Goal: Task Accomplishment & Management: Manage account settings

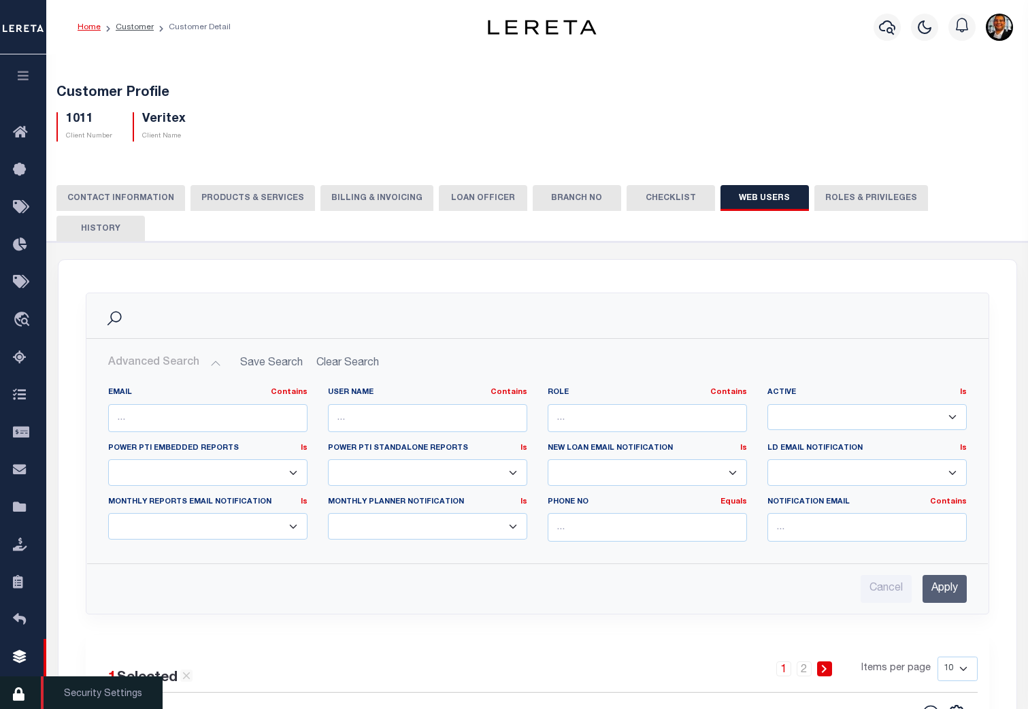
click at [21, 695] on icon at bounding box center [24, 695] width 22 height 17
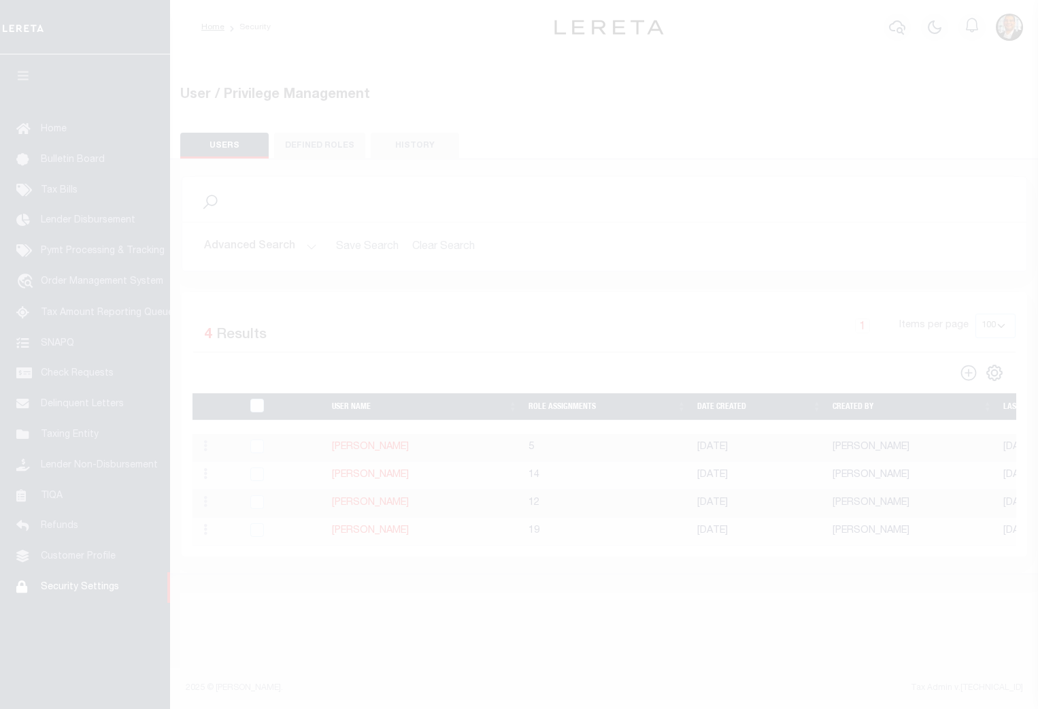
select select "100"
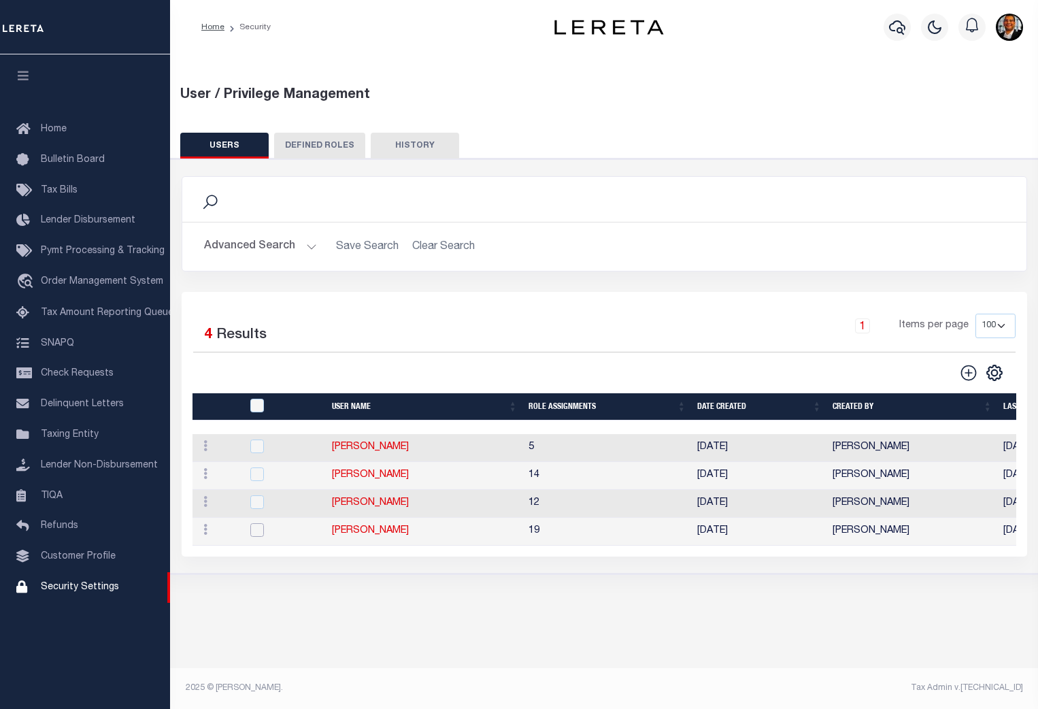
click at [257, 531] on input "checkbox" at bounding box center [257, 530] width 14 height 14
checkbox input "true"
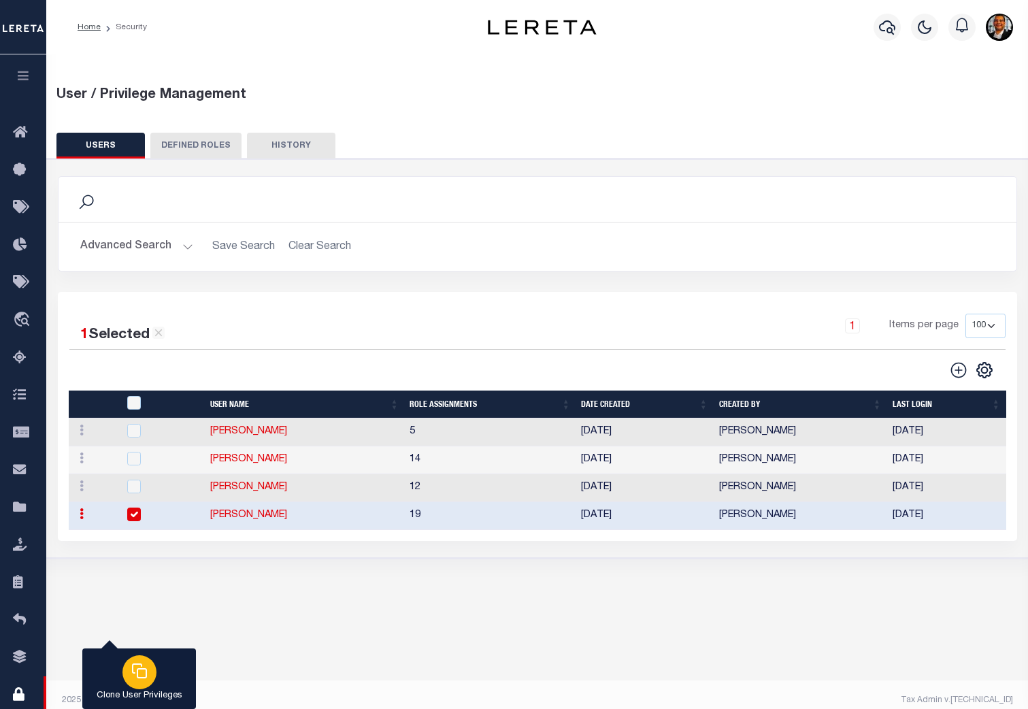
click at [142, 675] on icon "button" at bounding box center [139, 671] width 16 height 16
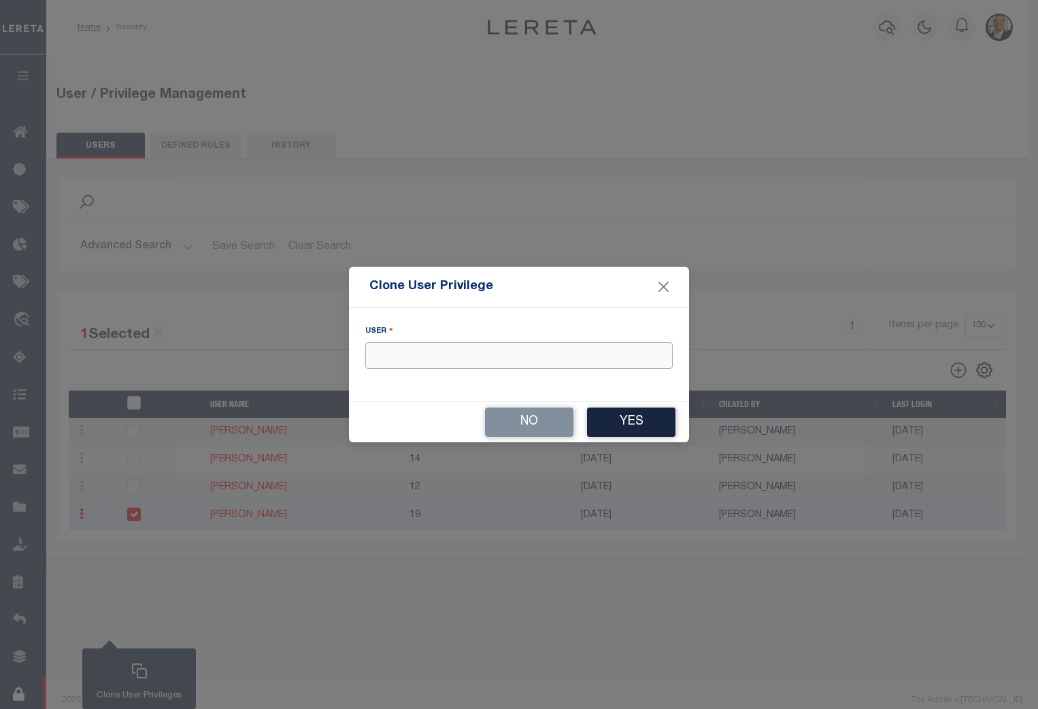
click at [392, 354] on input "text" at bounding box center [519, 355] width 308 height 27
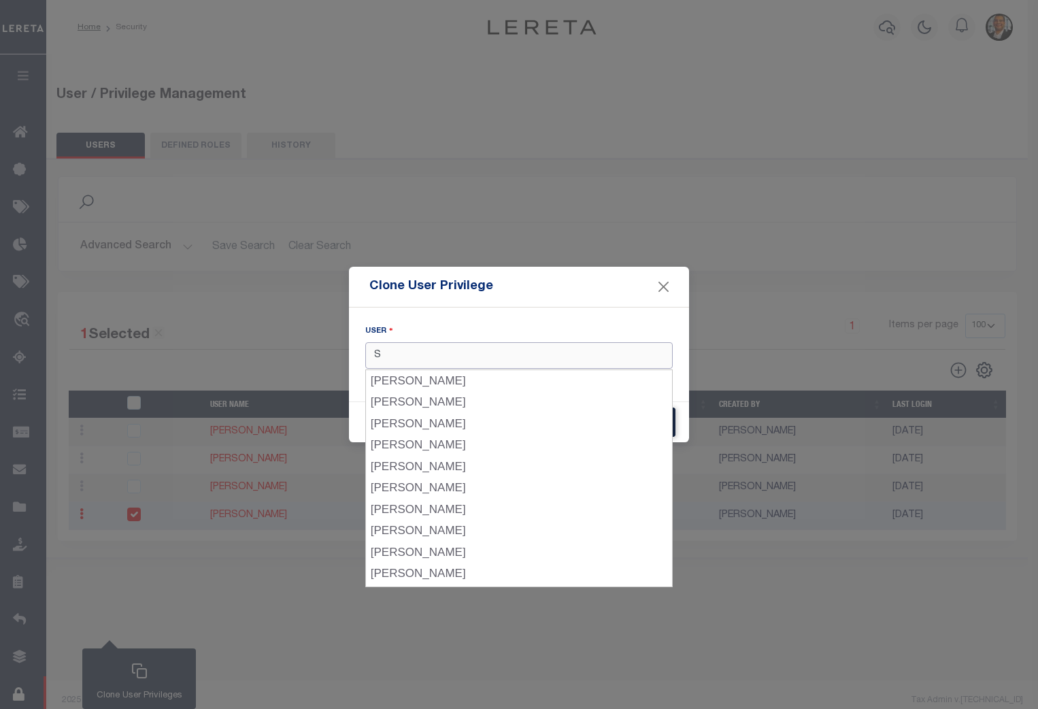
type input "S"
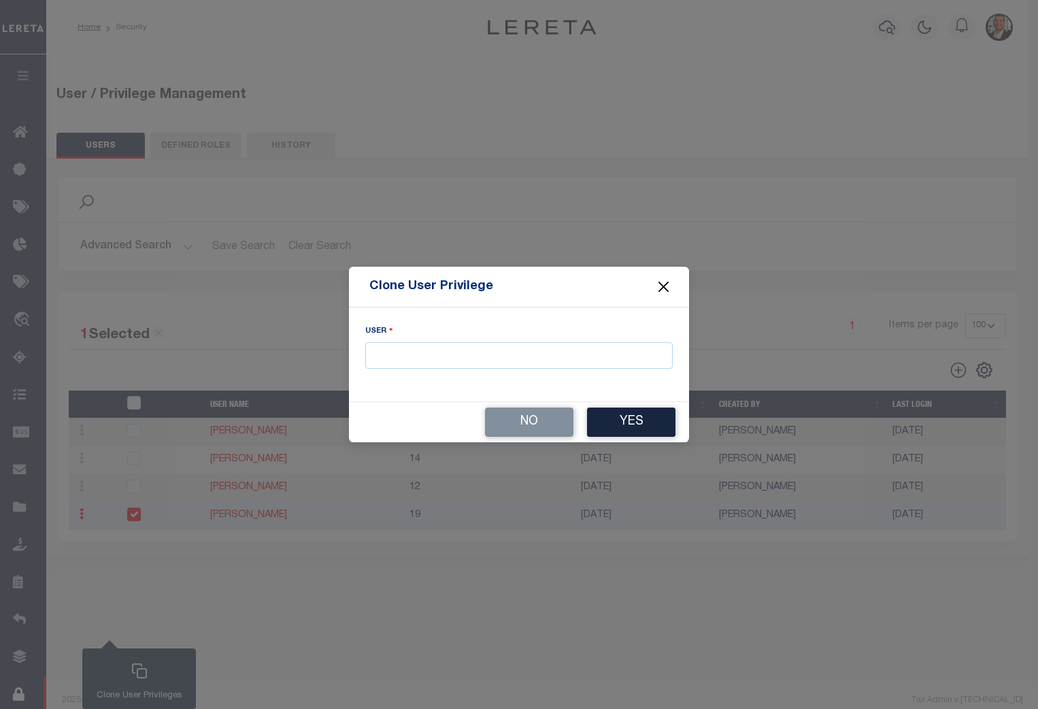
click at [670, 282] on button "Close" at bounding box center [664, 287] width 18 height 18
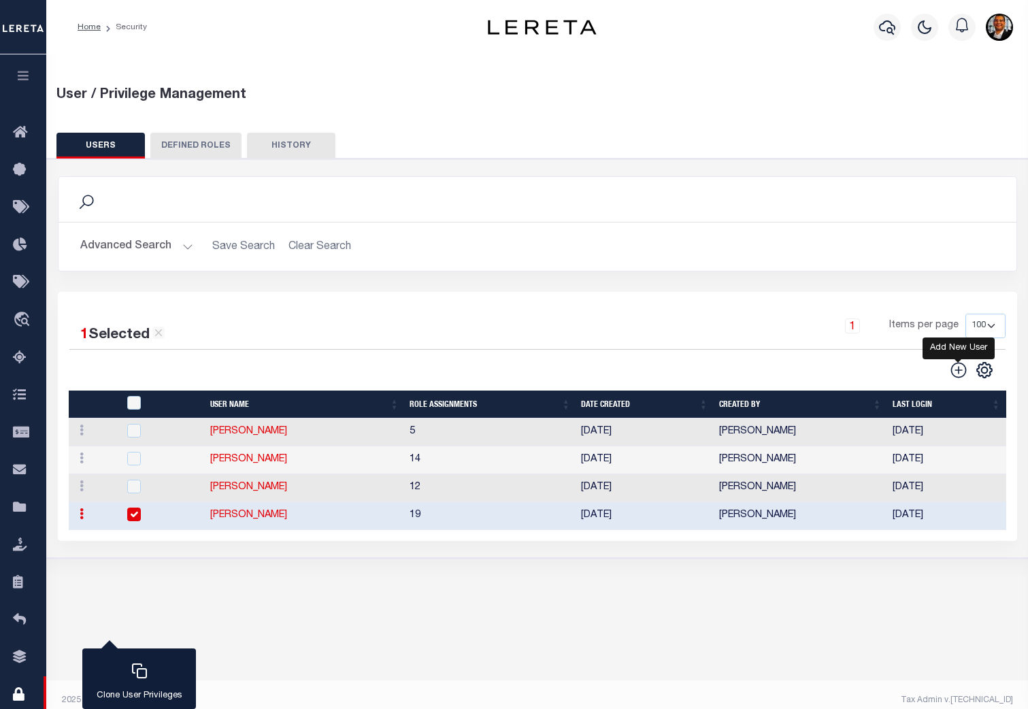
click at [961, 369] on icon "" at bounding box center [959, 370] width 18 height 18
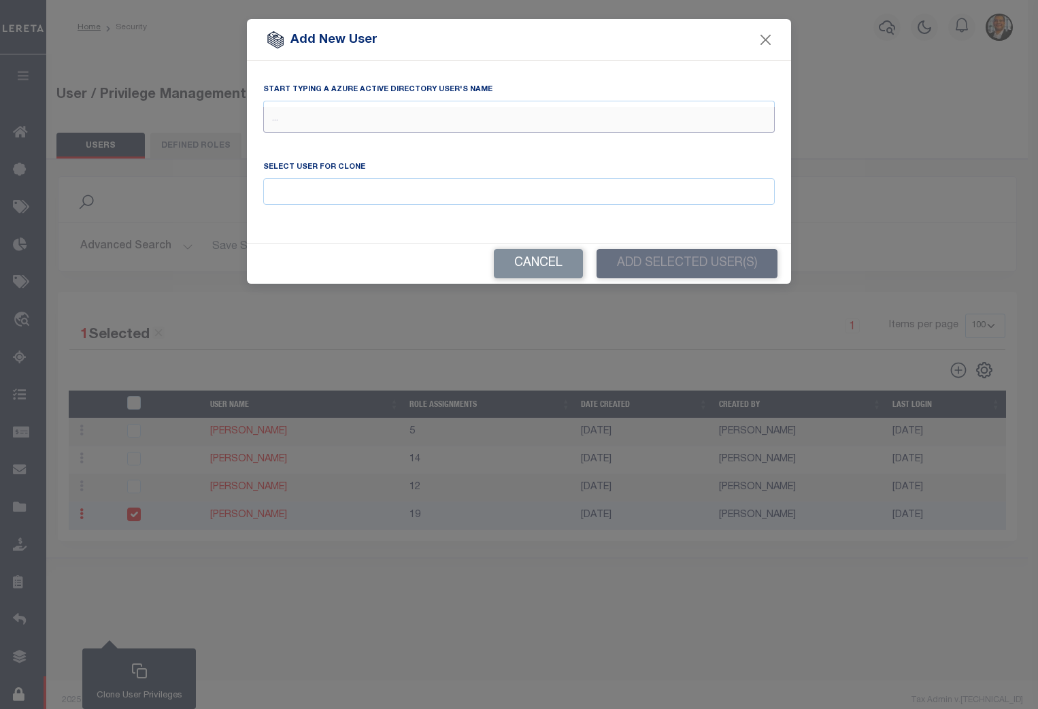
click at [315, 118] on input "text" at bounding box center [519, 120] width 512 height 26
type input "m"
click at [760, 35] on button "Close" at bounding box center [766, 40] width 18 height 18
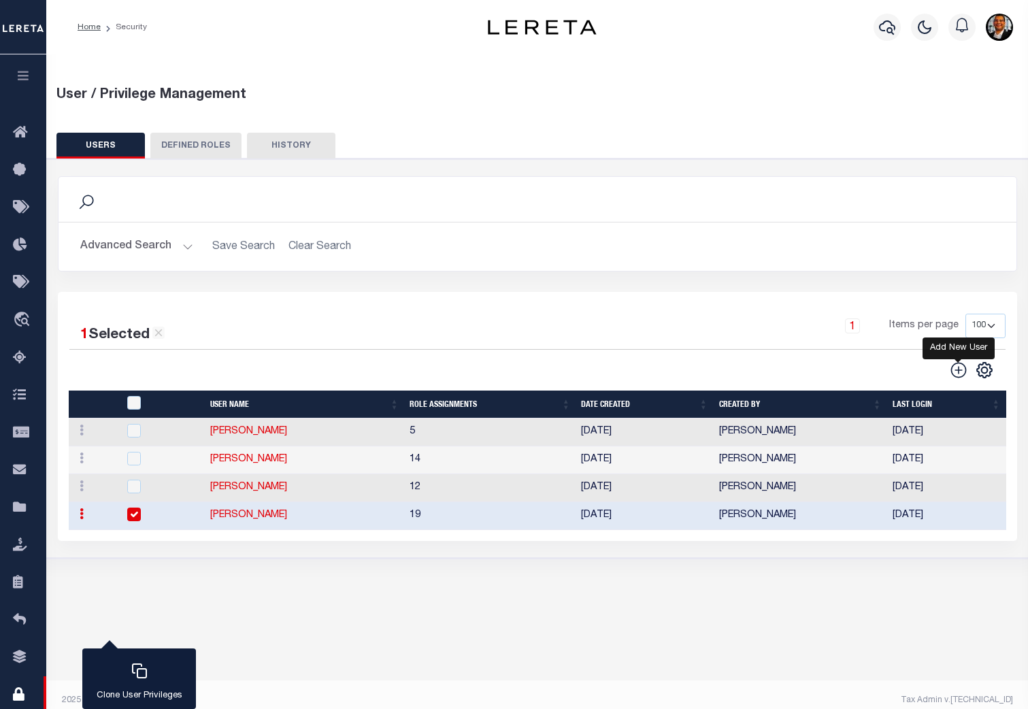
click at [959, 366] on icon "" at bounding box center [959, 370] width 18 height 18
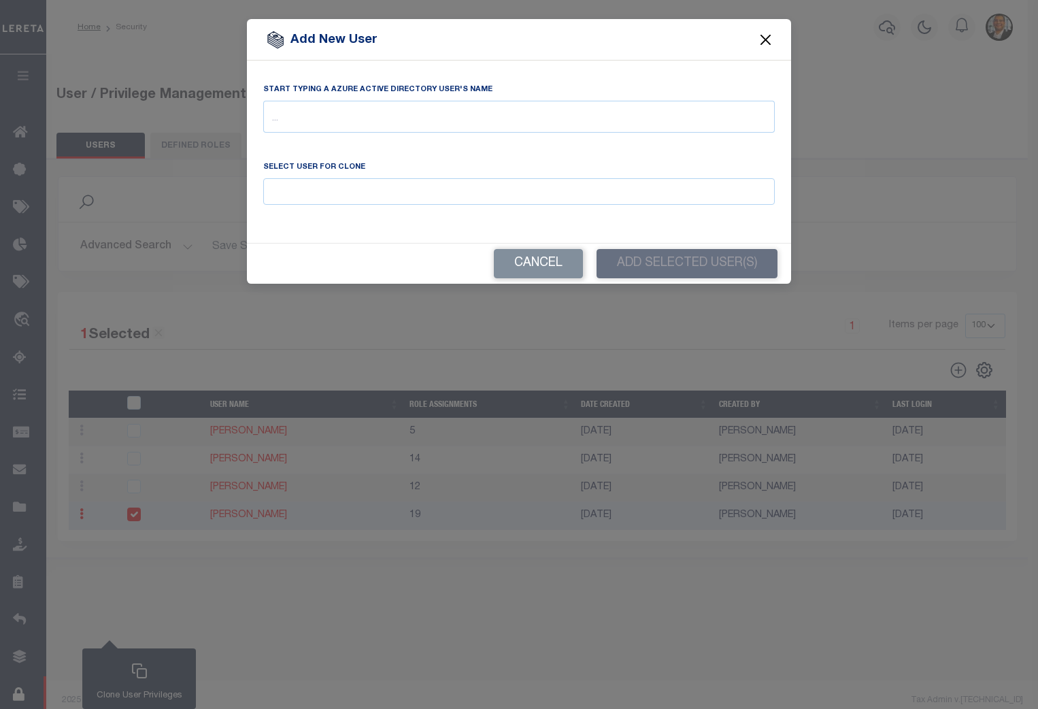
click at [763, 35] on button "Close" at bounding box center [766, 40] width 18 height 18
